Goal: Task Accomplishment & Management: Manage account settings

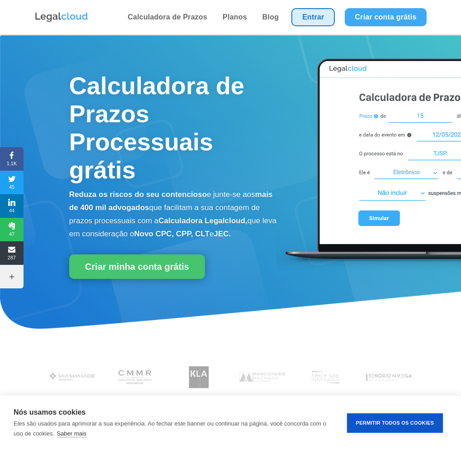
click at [300, 16] on link "Entrar" at bounding box center [312, 17] width 43 height 18
click at [322, 20] on link "Entrar" at bounding box center [312, 17] width 43 height 18
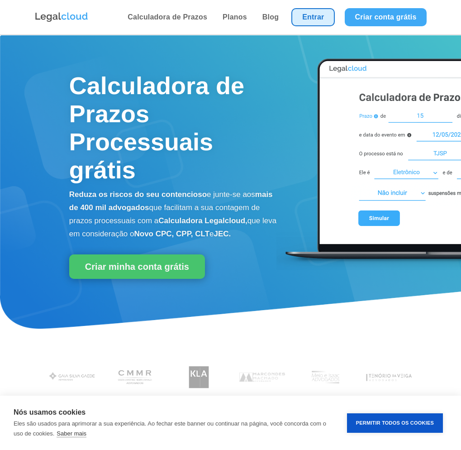
click at [305, 18] on link "Entrar" at bounding box center [312, 17] width 43 height 18
